Goal: Transaction & Acquisition: Purchase product/service

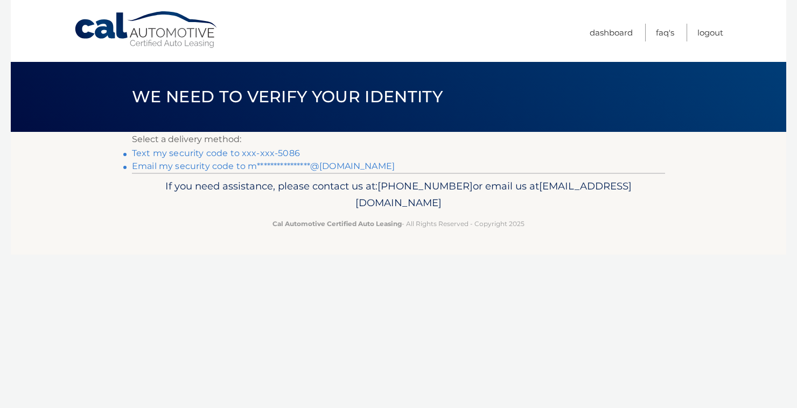
click at [249, 154] on link "Text my security code to xxx-xxx-5086" at bounding box center [216, 153] width 168 height 10
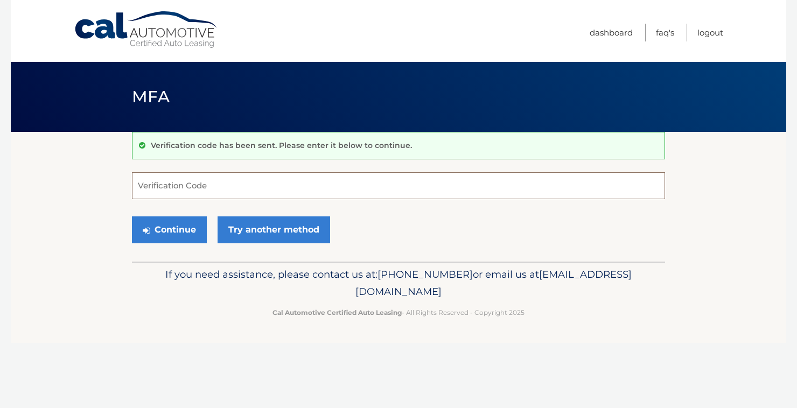
click at [184, 187] on input "Verification Code" at bounding box center [398, 185] width 533 height 27
type input "761837"
click at [175, 235] on button "Continue" at bounding box center [169, 230] width 75 height 27
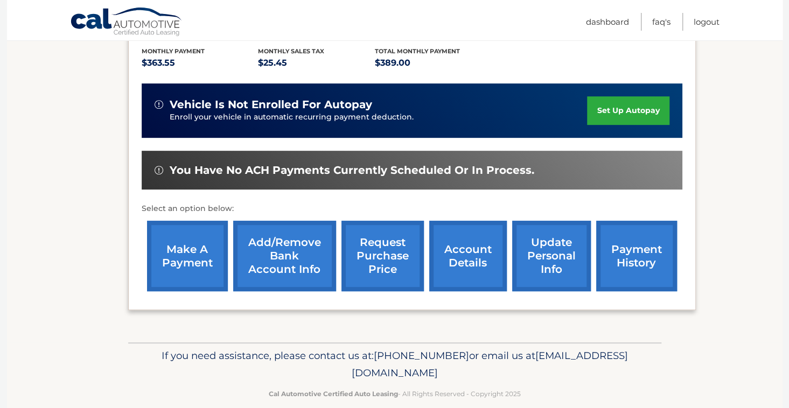
scroll to position [244, 0]
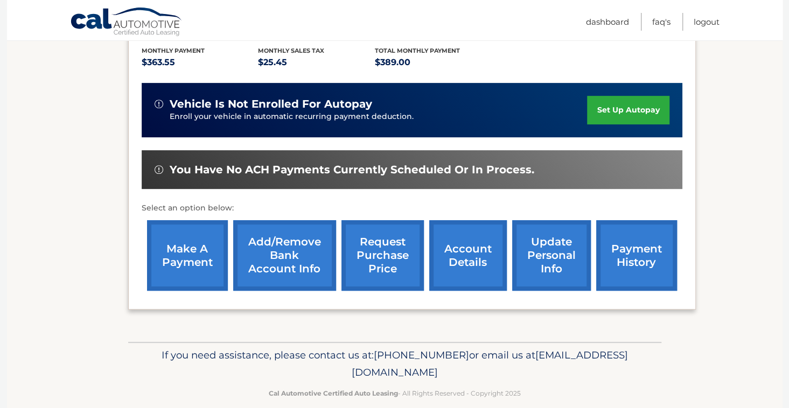
click at [193, 263] on link "make a payment" at bounding box center [187, 255] width 81 height 71
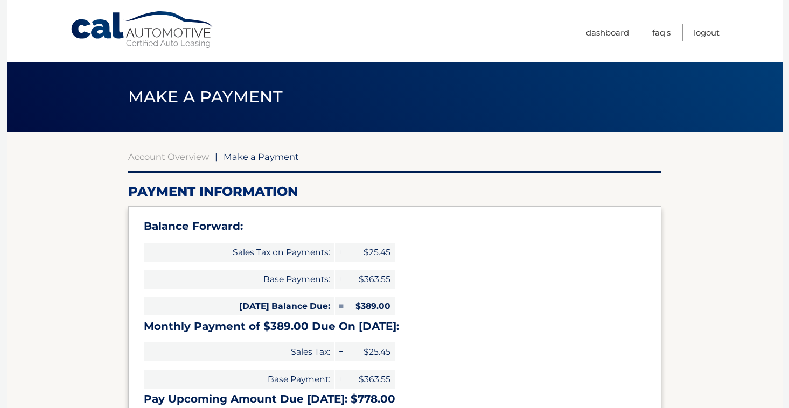
select select "ZDRlNDFiNzktM2E4OC00ZDQ4LTk3N2ItMWQ2ZjdiNTQ2MzE0"
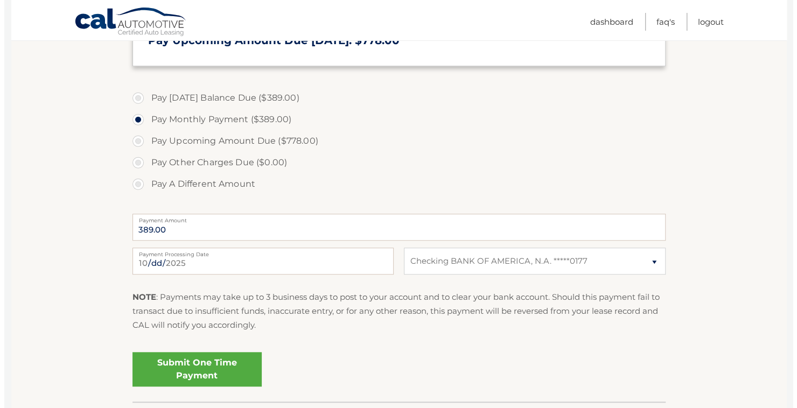
scroll to position [358, 0]
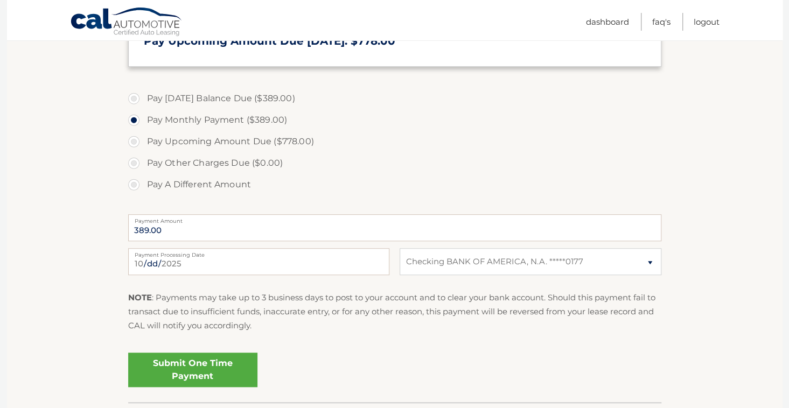
click at [208, 380] on link "Submit One Time Payment" at bounding box center [192, 370] width 129 height 34
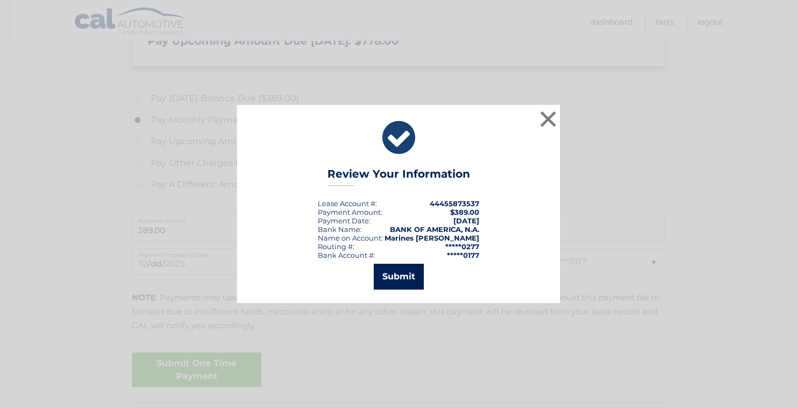
click at [404, 281] on button "Submit" at bounding box center [399, 277] width 50 height 26
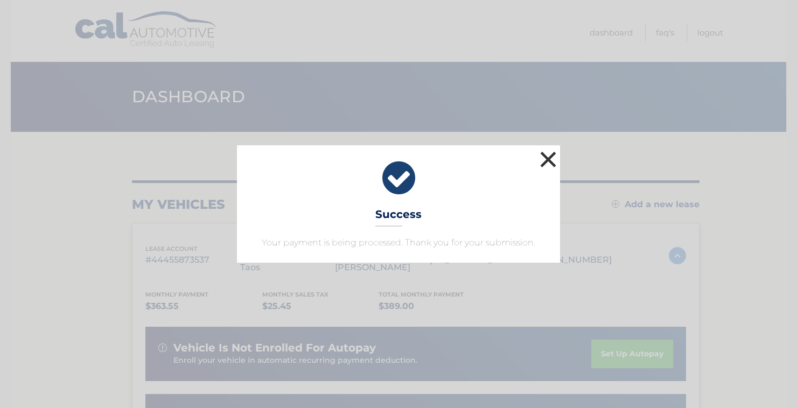
click at [553, 157] on button "×" at bounding box center [549, 160] width 22 height 22
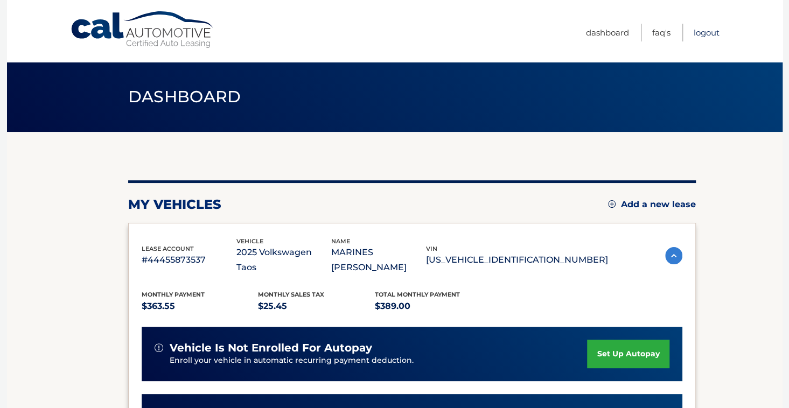
click at [707, 37] on link "Logout" at bounding box center [707, 33] width 26 height 18
